Goal: Transaction & Acquisition: Obtain resource

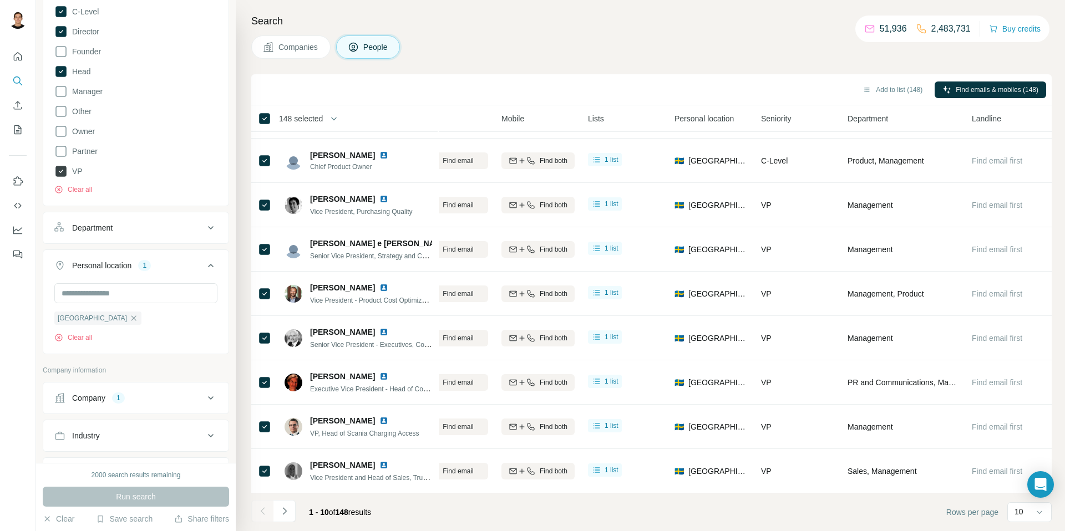
scroll to position [44, 160]
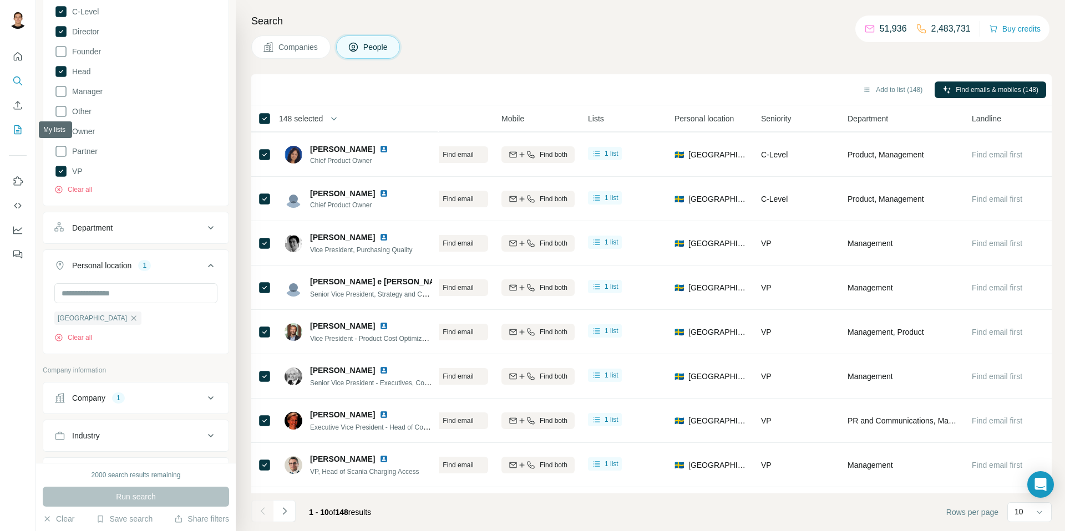
click at [19, 131] on icon "My lists" at bounding box center [17, 129] width 11 height 11
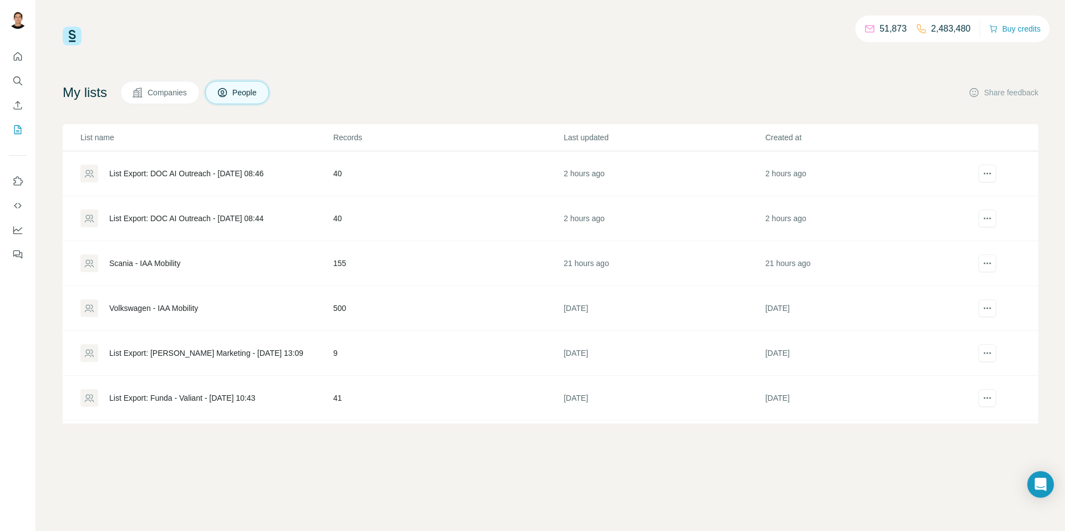
scroll to position [6, 0]
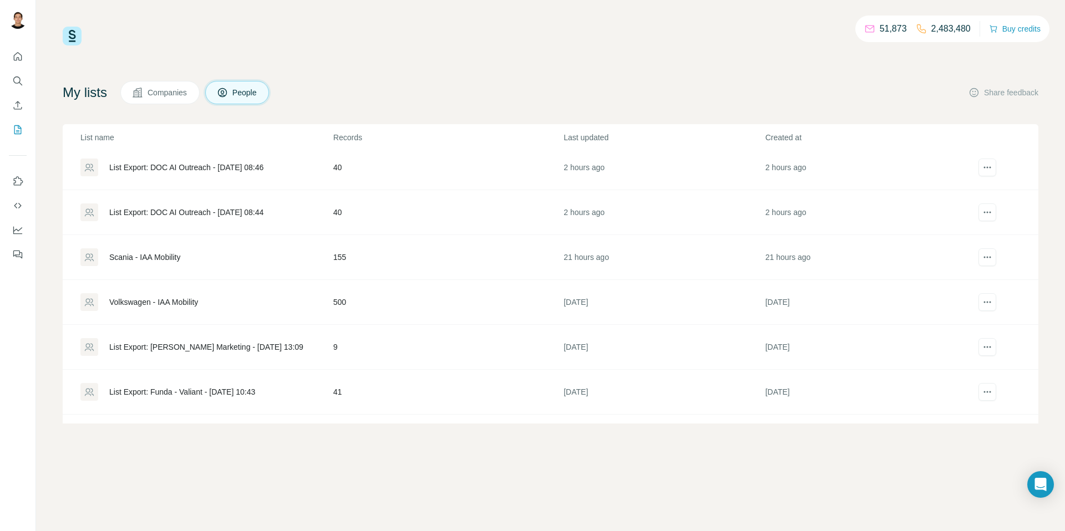
click at [169, 267] on td "Scania - IAA Mobility" at bounding box center [198, 257] width 270 height 45
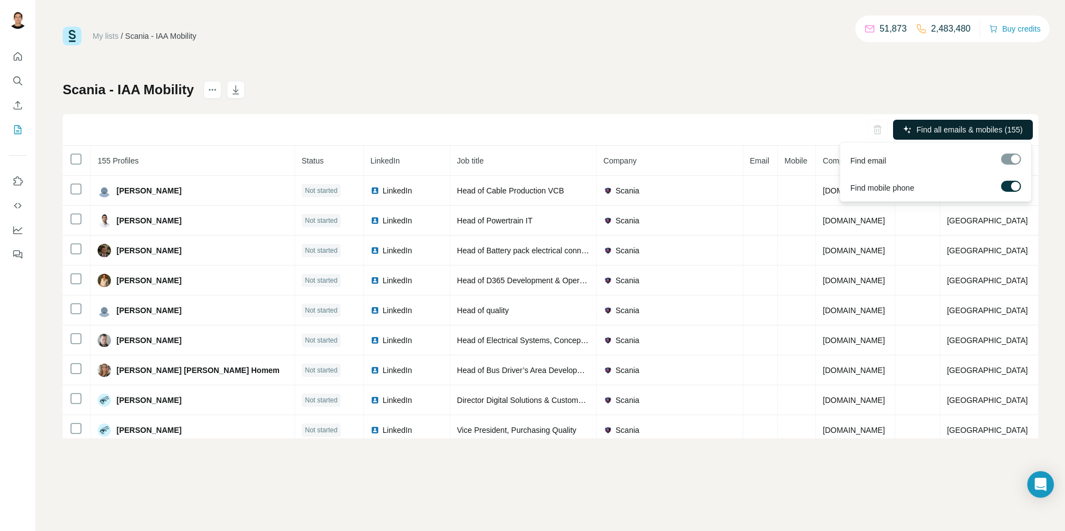
click at [965, 133] on span "Find all emails & mobiles (155)" at bounding box center [969, 129] width 106 height 11
